Goal: Information Seeking & Learning: Learn about a topic

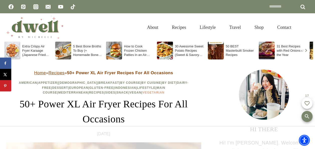
scroll to position [50, 0]
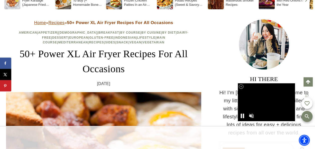
click at [304, 34] on div at bounding box center [264, 44] width 90 height 50
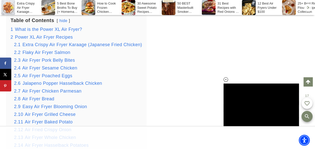
scroll to position [853, 0]
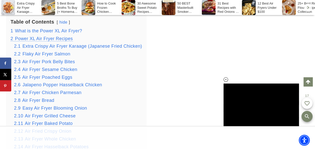
click at [60, 39] on span "Power XL Air Fryer Recipes" at bounding box center [44, 38] width 58 height 5
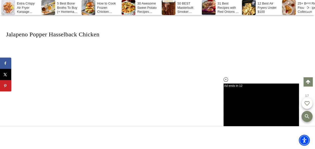
scroll to position [3661, 0]
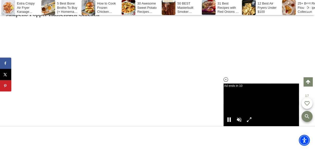
click at [225, 79] on icon at bounding box center [226, 79] width 4 height 4
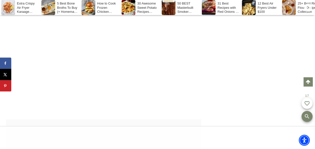
scroll to position [5693, 0]
click at [37, 51] on link "Air Fryer Baked Potato" at bounding box center [35, 53] width 58 height 7
